Goal: Task Accomplishment & Management: Manage account settings

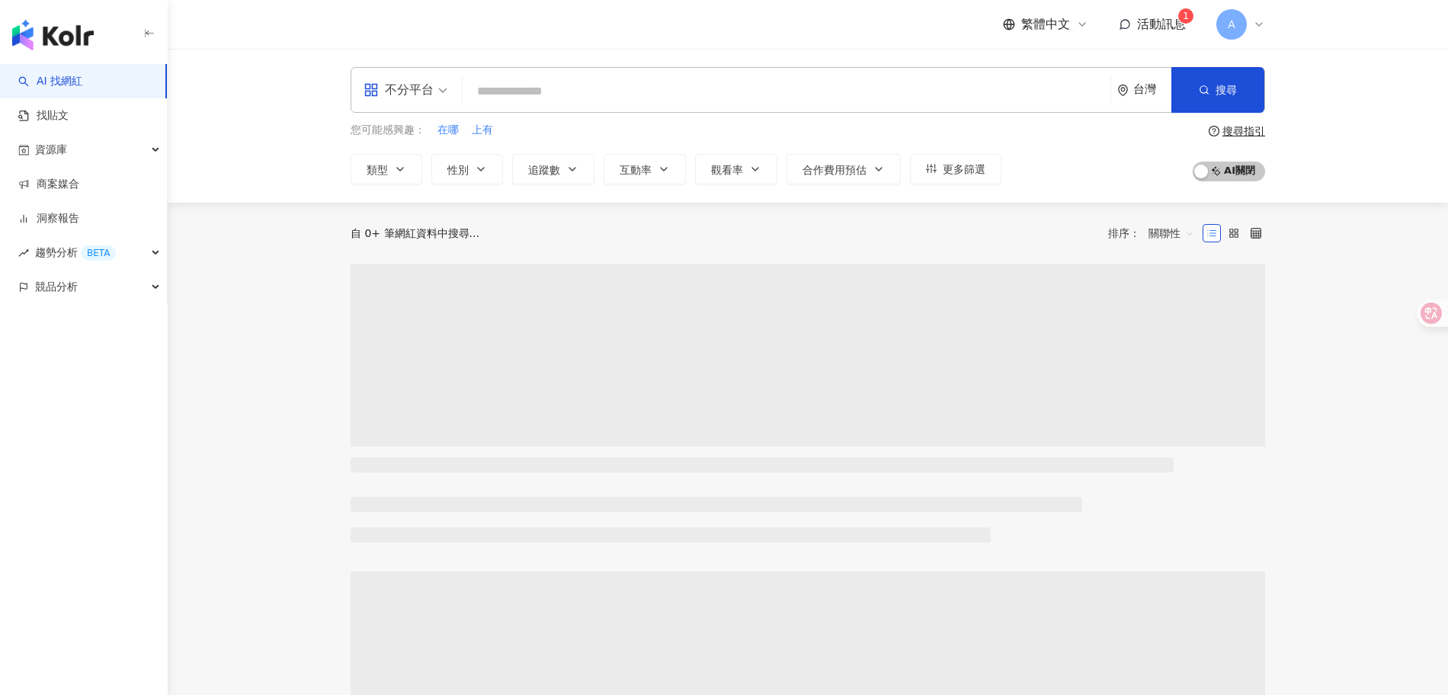
click at [1153, 26] on span "活動訊息" at bounding box center [1161, 24] width 49 height 14
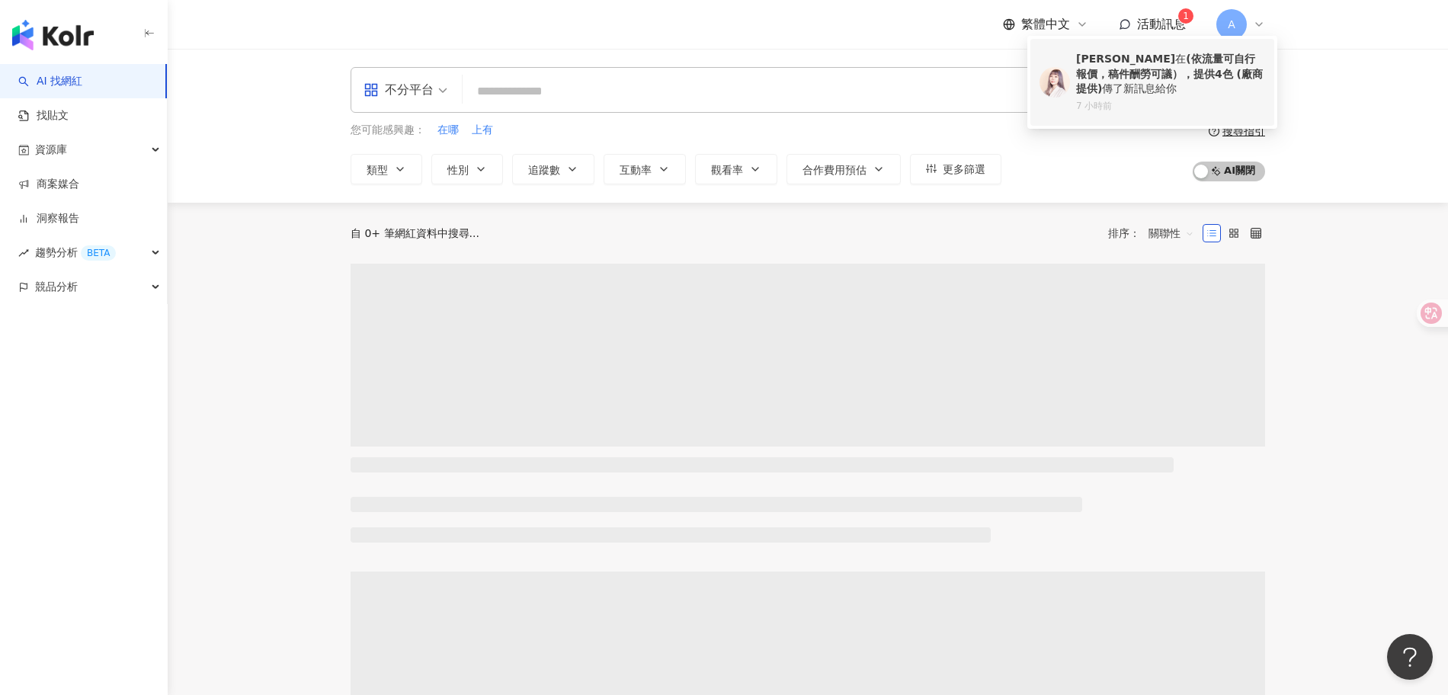
click at [1153, 72] on b "(依流量可自行報價，稿件酬勞可議），提供4色 (廠商提供)" at bounding box center [1169, 74] width 187 height 42
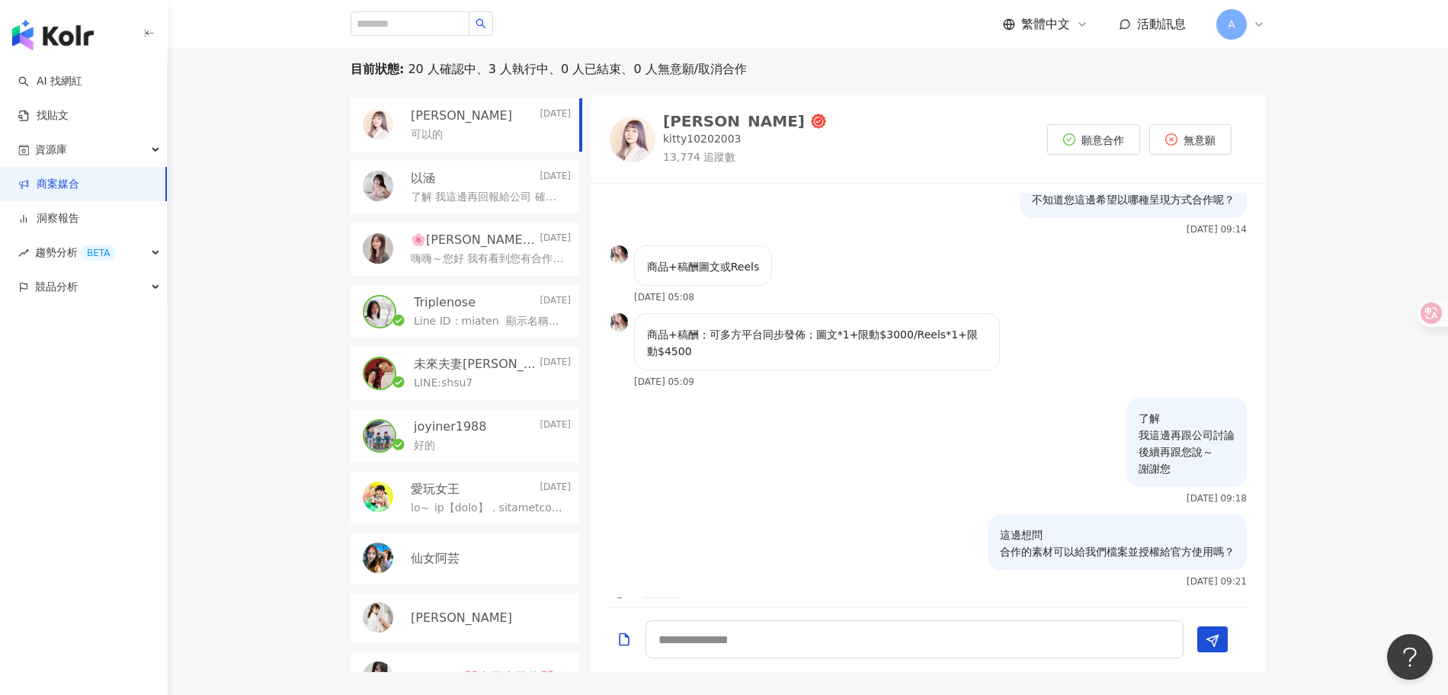
scroll to position [414, 0]
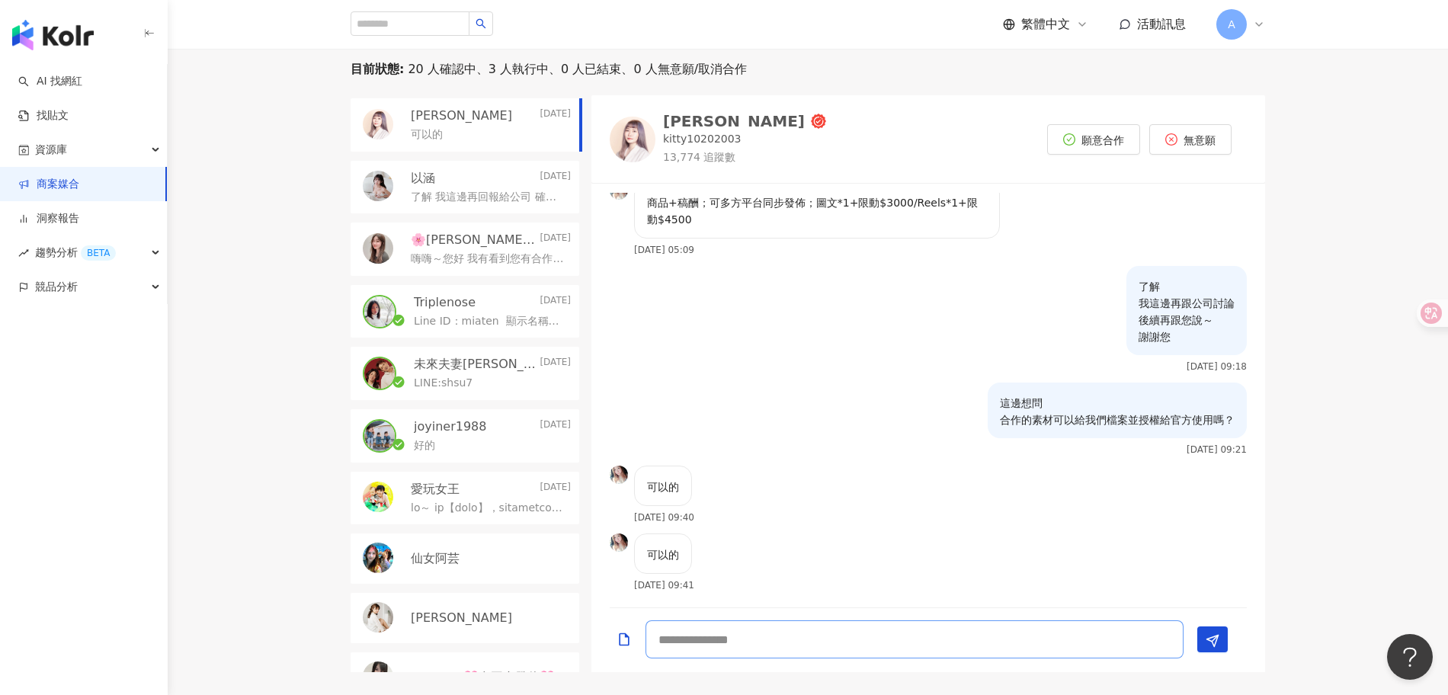
click at [727, 648] on textarea at bounding box center [914, 639] width 538 height 38
type textarea "*"
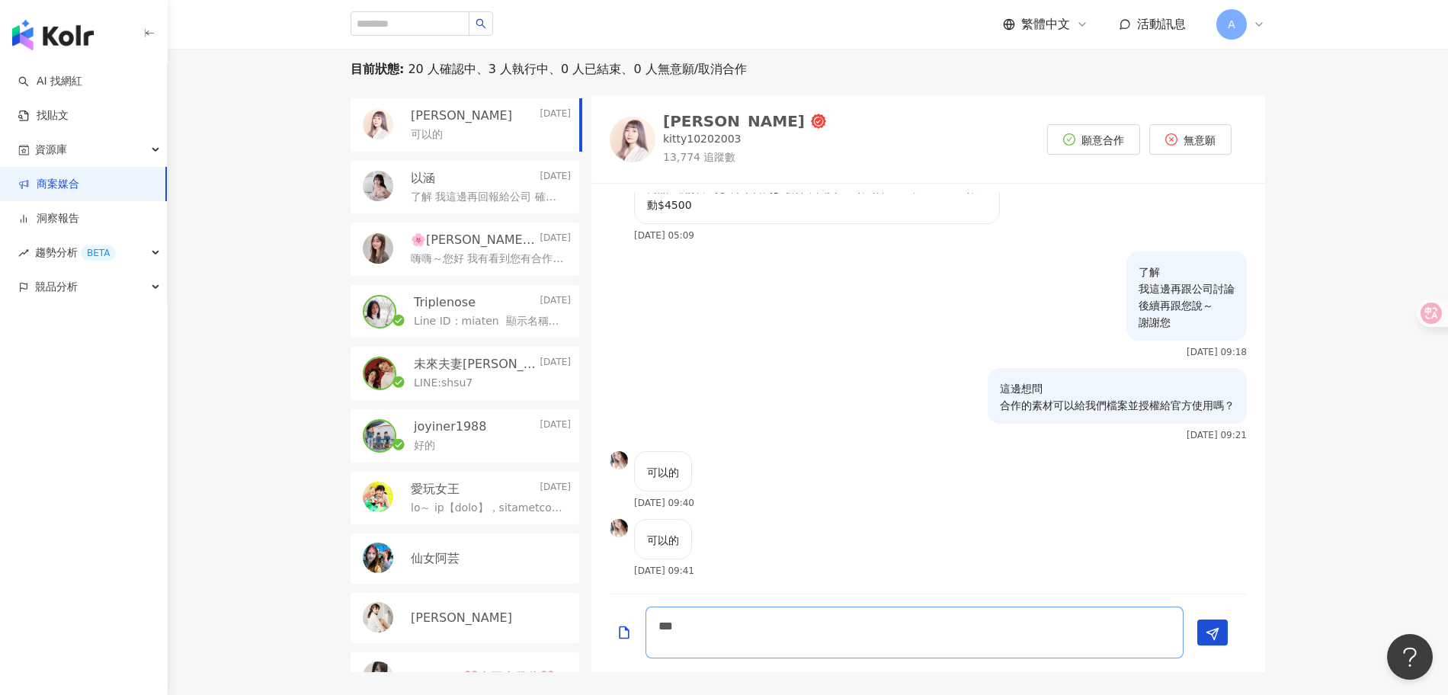
scroll to position [0, 0]
type textarea "**********"
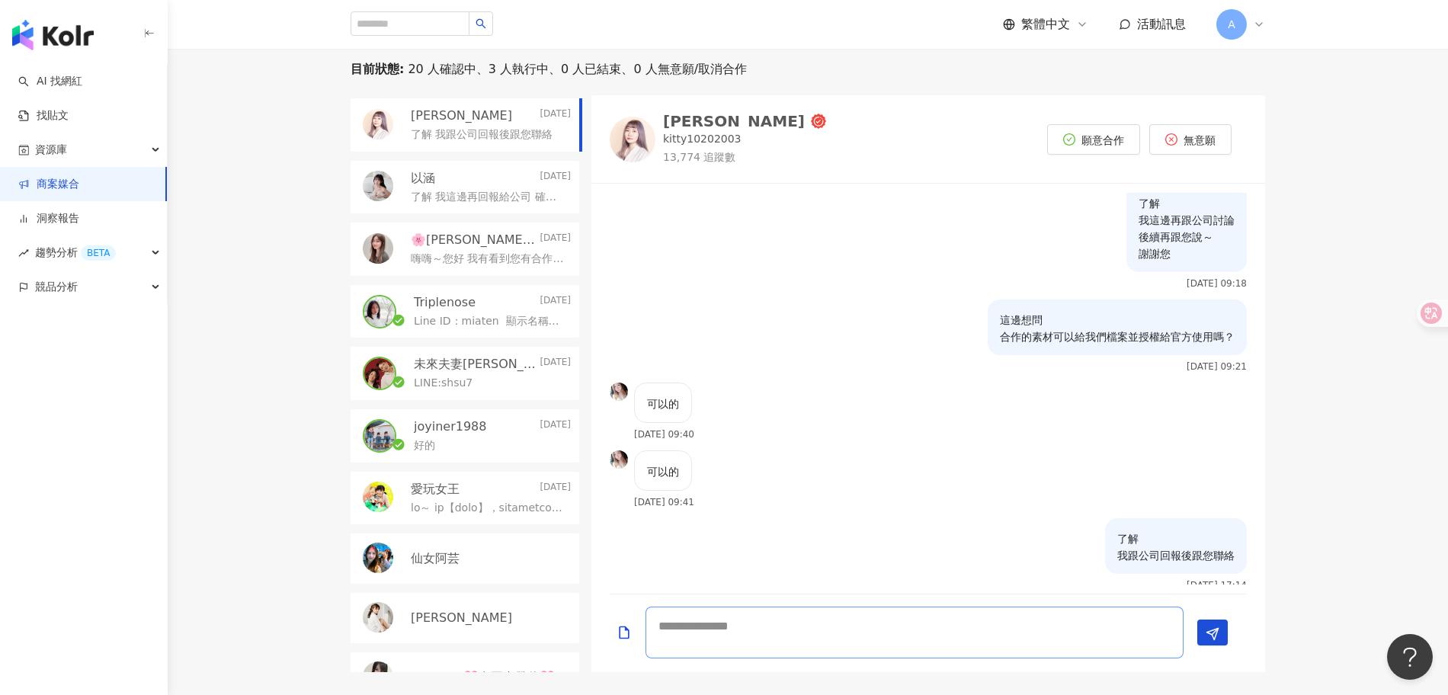
type textarea "*"
click at [79, 181] on link "商案媒合" at bounding box center [48, 184] width 61 height 15
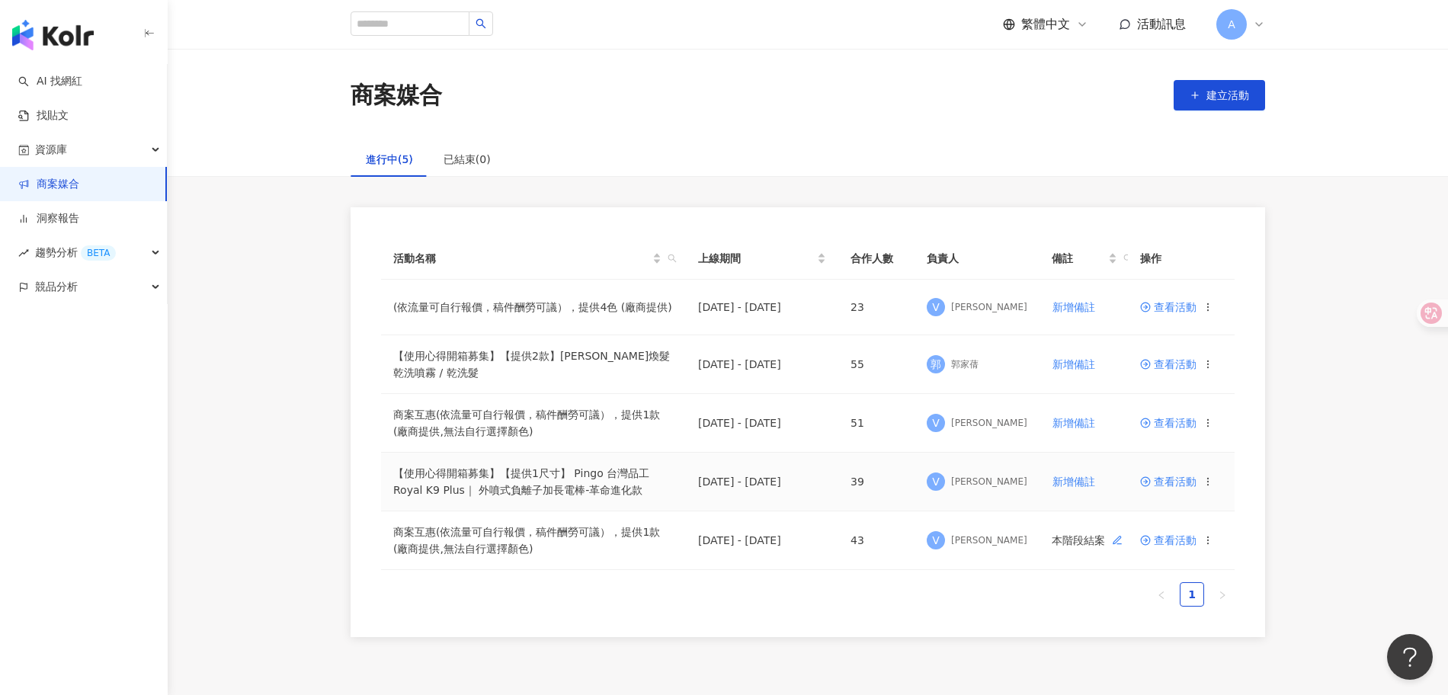
click at [1180, 478] on span "查看活動" at bounding box center [1168, 481] width 56 height 11
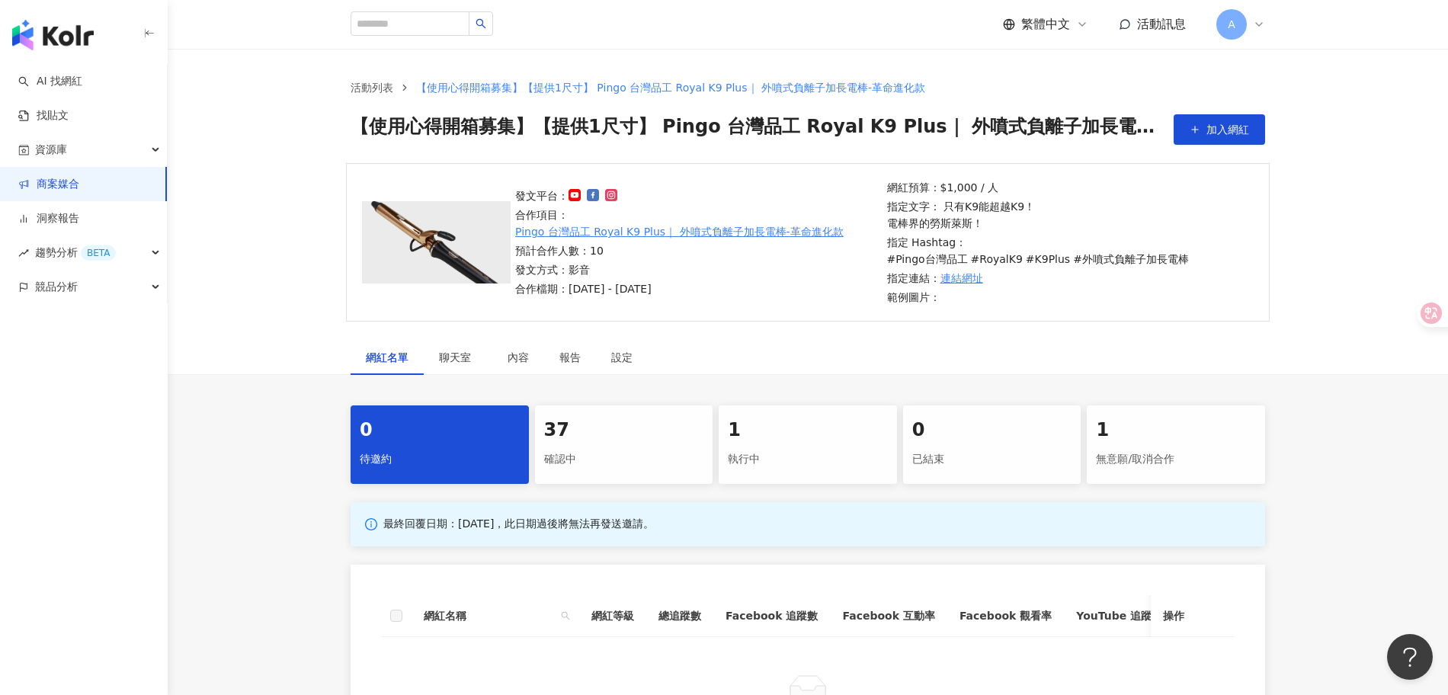
click at [639, 446] on div "確認中" at bounding box center [624, 459] width 160 height 26
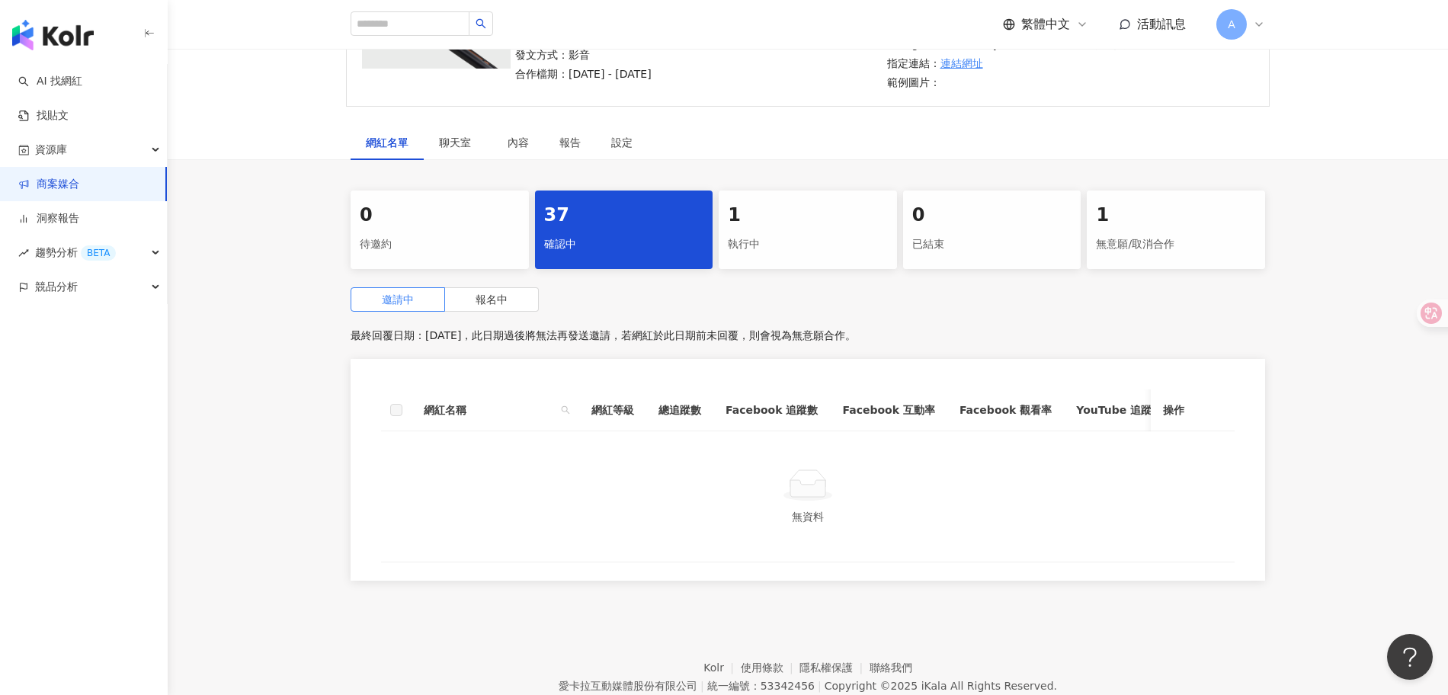
scroll to position [276, 0]
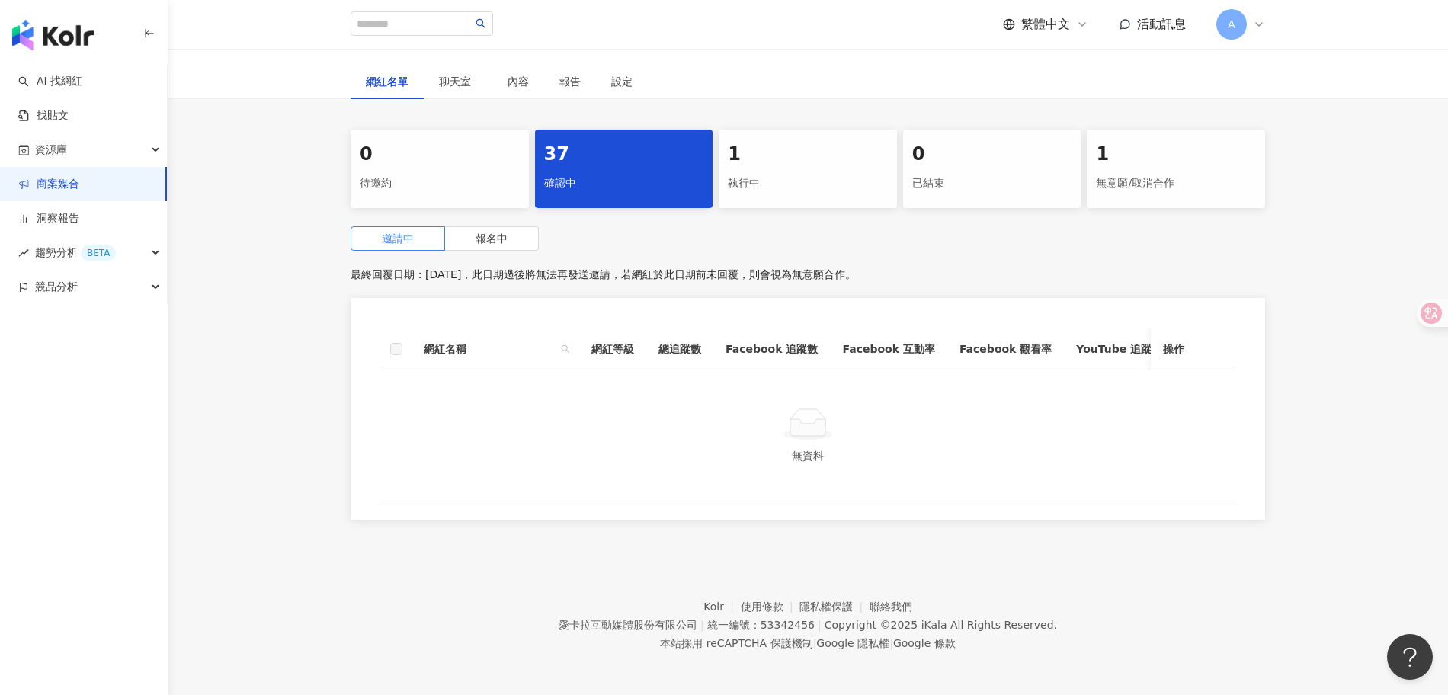
click at [524, 238] on div "邀請中 報名中 最終回覆日期：[DATE]，此日期過後將無法再發送邀請，若網紅於此日期前未回覆，則會視為無意願合作。 網紅名稱 網紅等級 總追蹤數 Faceb…" at bounding box center [807, 377] width 914 height 302
click at [517, 229] on label "報名中" at bounding box center [492, 238] width 94 height 24
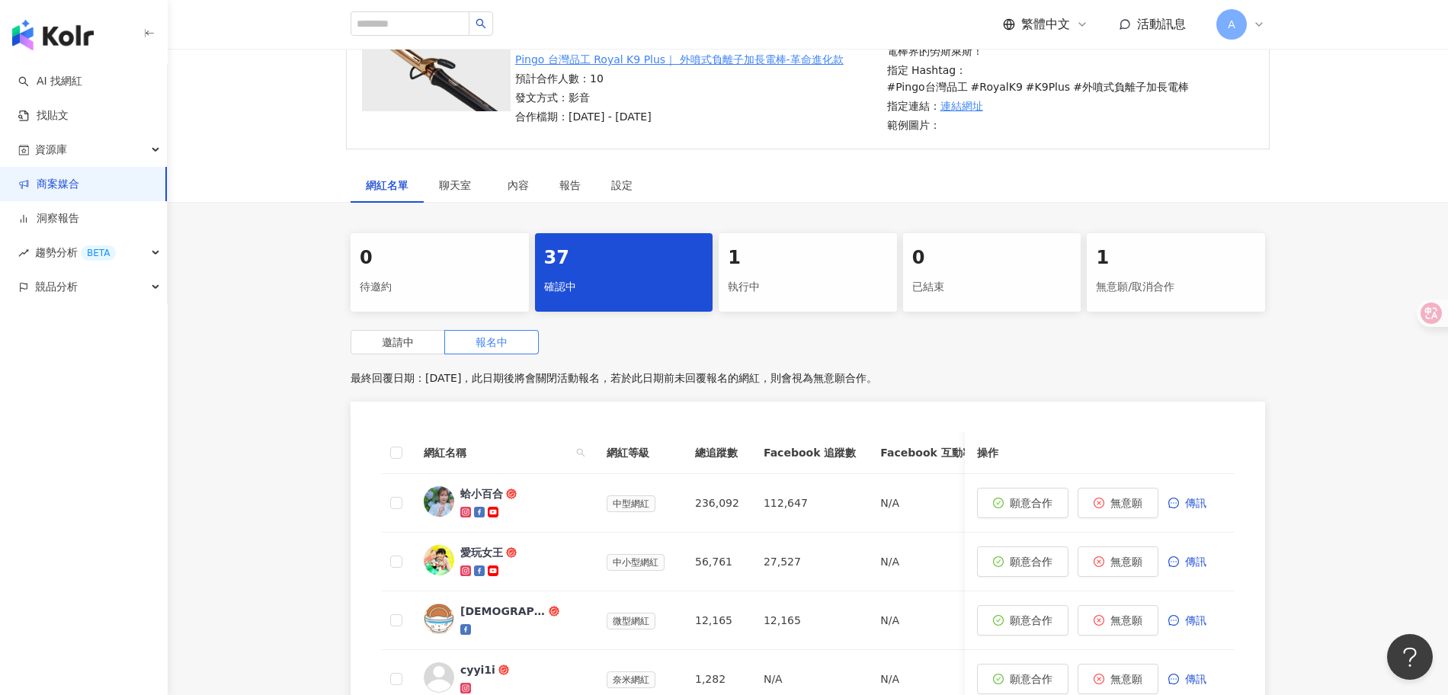
scroll to position [148, 0]
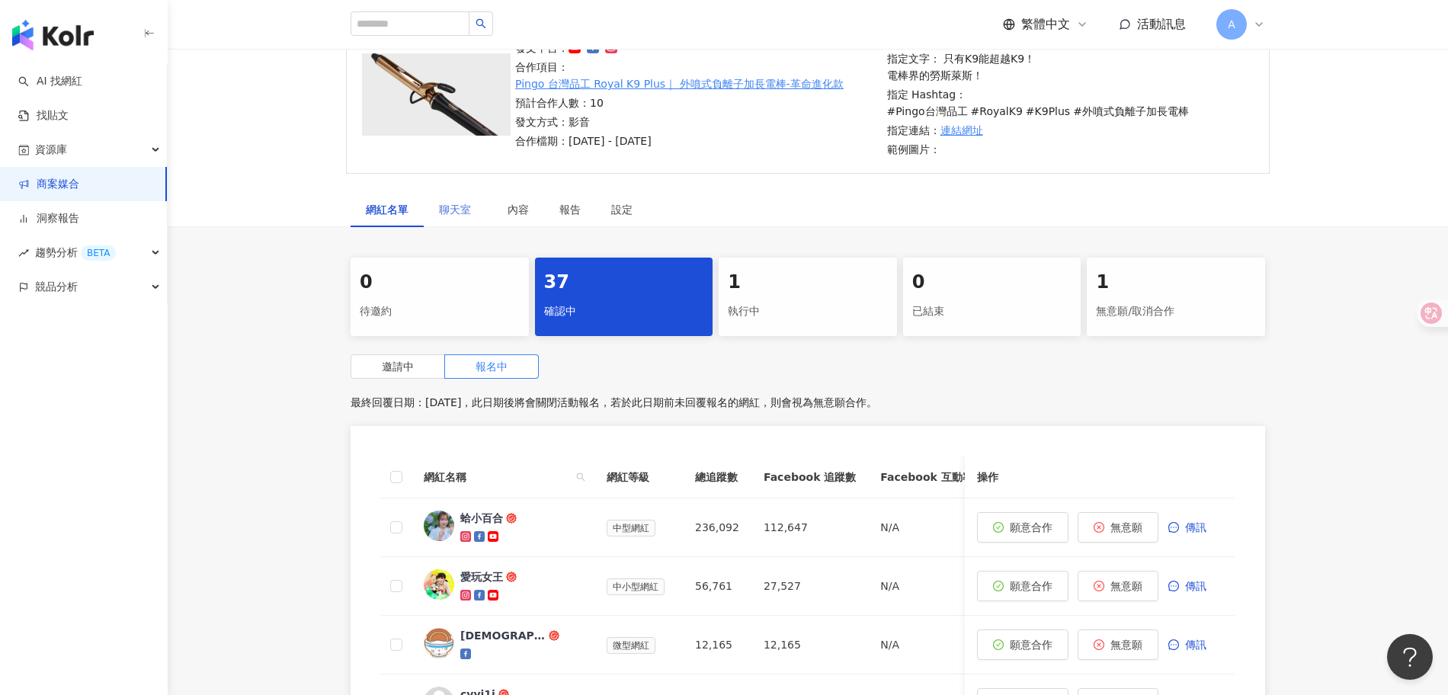
click at [455, 201] on div "聊天室" at bounding box center [458, 209] width 69 height 35
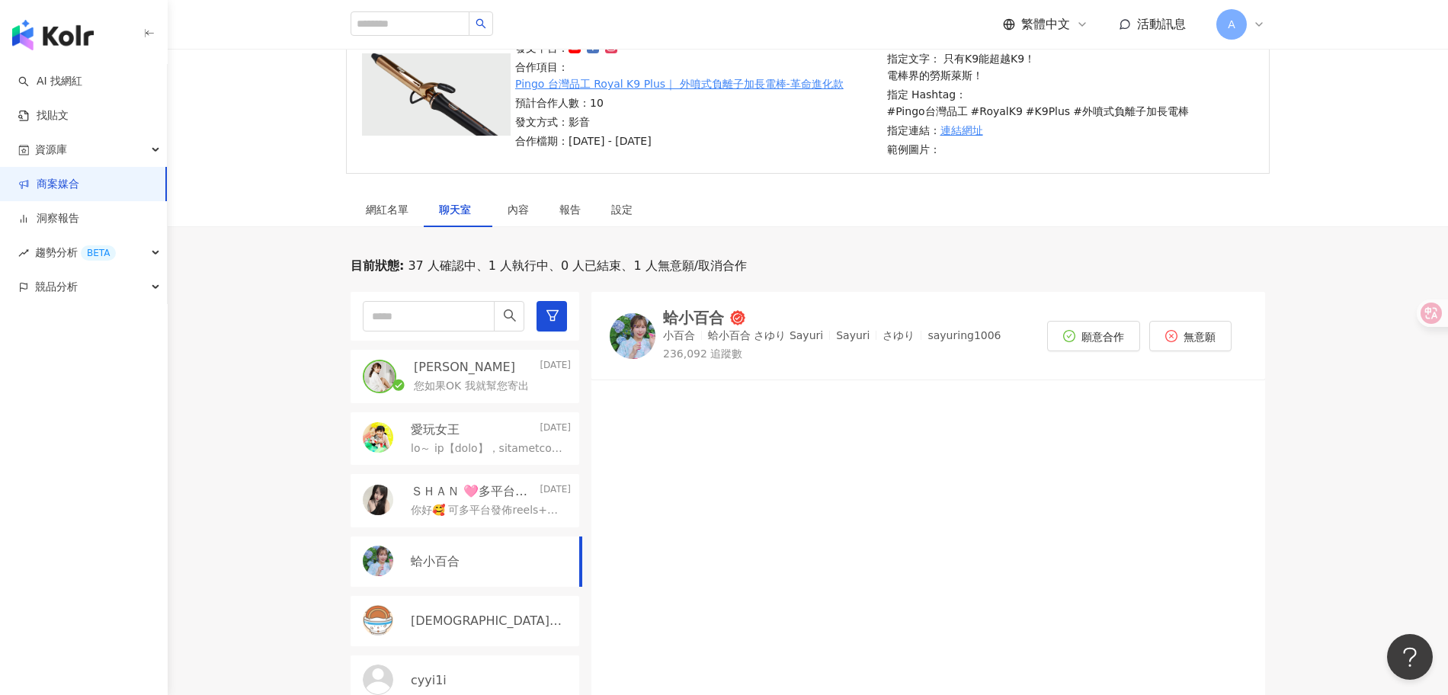
click at [501, 359] on div "[PERSON_NAME][DATE]" at bounding box center [492, 367] width 157 height 17
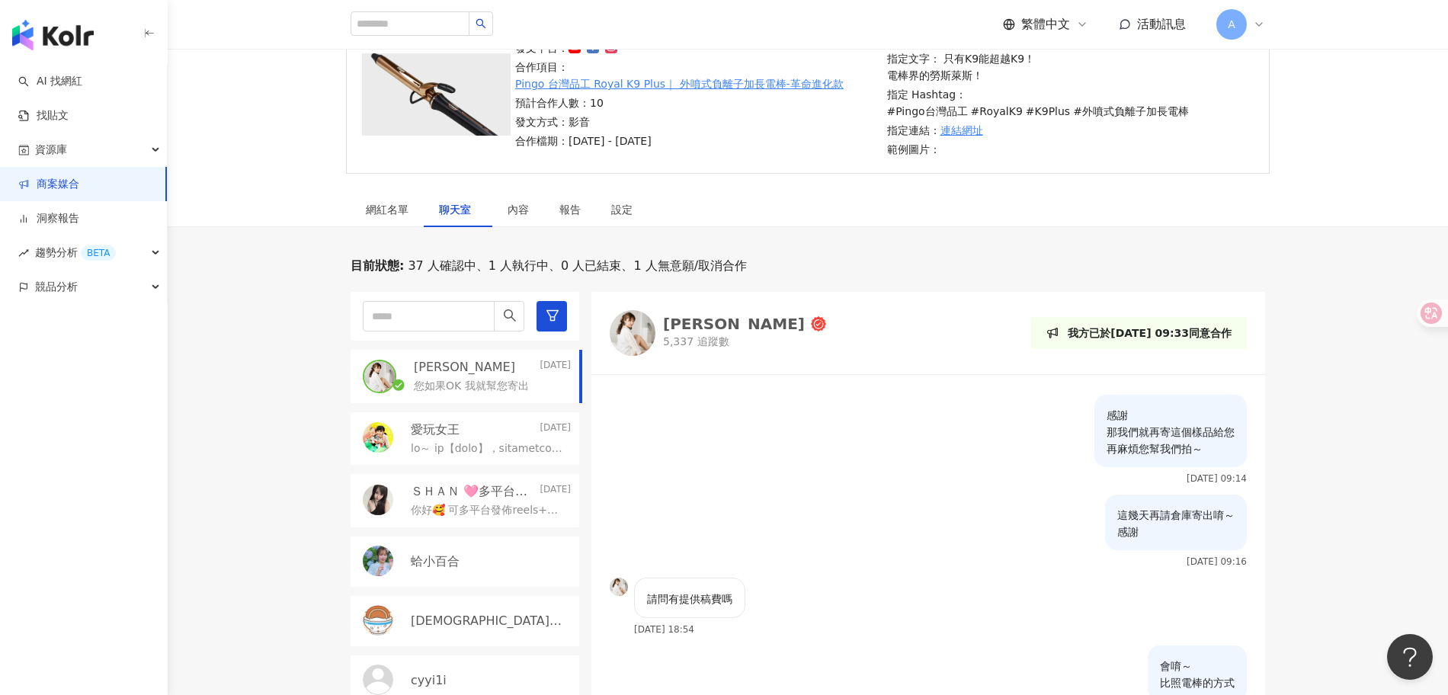
scroll to position [1908, 0]
click at [1308, 552] on div "目前狀態 : 37 人確認中、1 人執行中、0 人已結束、1 人無意願/取消合作 [PERSON_NAME][DATE] 您如果OK 我就幫您寄出 愛玩女王 …" at bounding box center [808, 563] width 1280 height 611
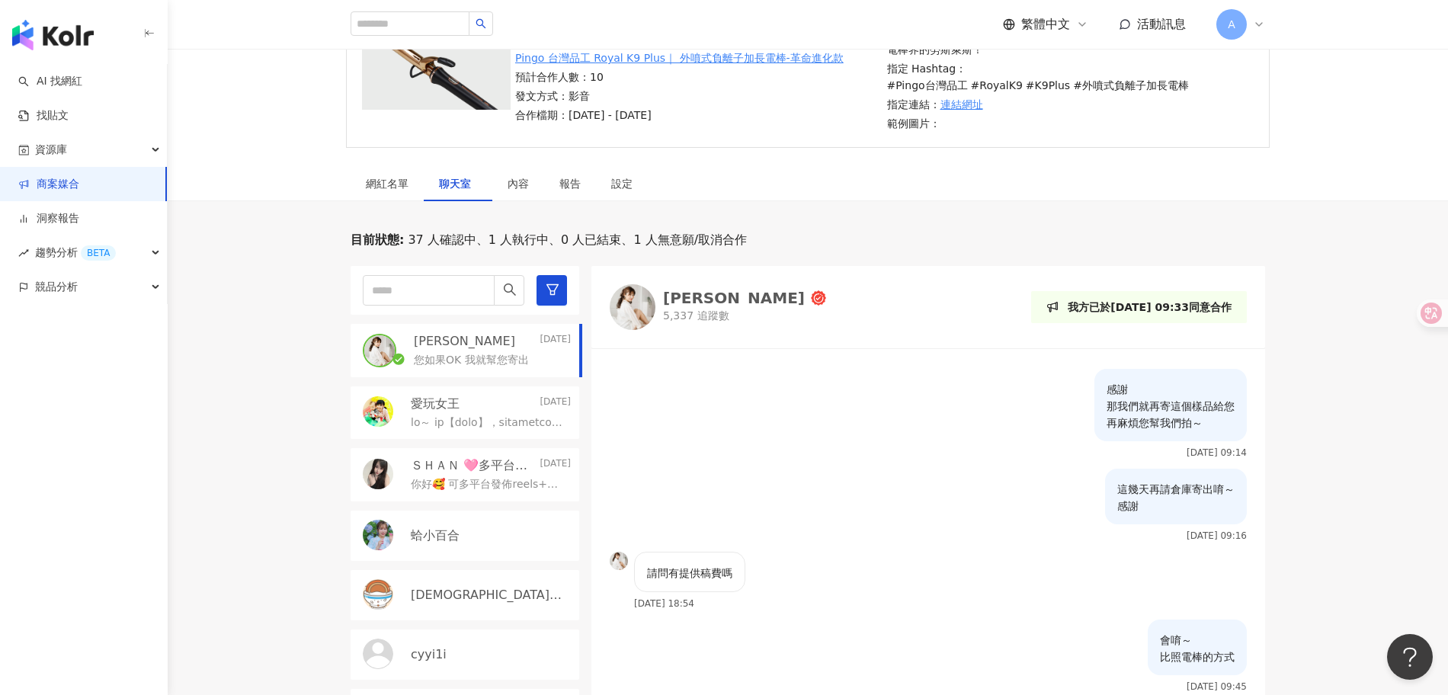
scroll to position [172, 0]
